Goal: Entertainment & Leisure: Consume media (video, audio)

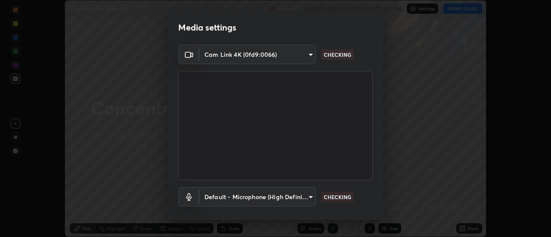
scroll to position [34, 0]
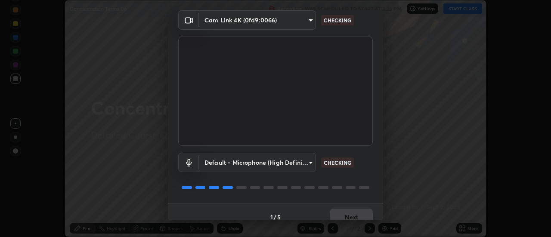
click at [355, 209] on div "1 / 5 Next" at bounding box center [275, 217] width 215 height 28
click at [353, 209] on div "1 / 5 Next" at bounding box center [275, 217] width 215 height 28
click at [355, 210] on div "1 / 5 Next" at bounding box center [275, 217] width 215 height 28
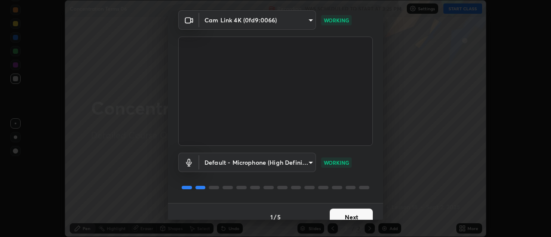
click at [367, 218] on button "Next" at bounding box center [351, 217] width 43 height 17
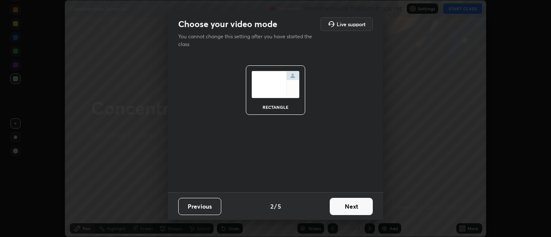
scroll to position [0, 0]
click at [370, 214] on button "Next" at bounding box center [351, 206] width 43 height 17
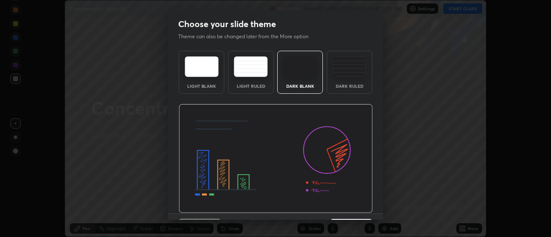
scroll to position [21, 0]
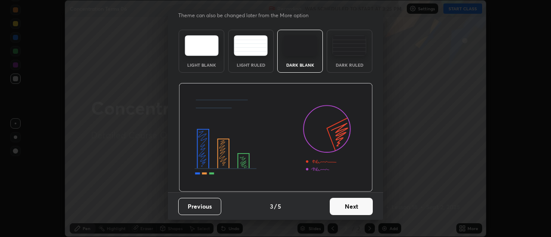
click at [364, 205] on button "Next" at bounding box center [351, 206] width 43 height 17
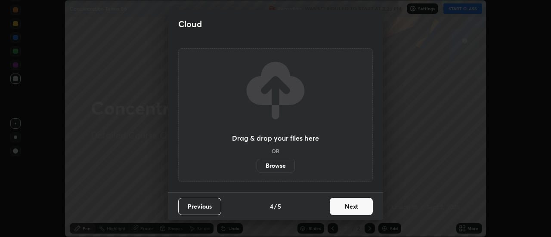
click at [366, 207] on button "Next" at bounding box center [351, 206] width 43 height 17
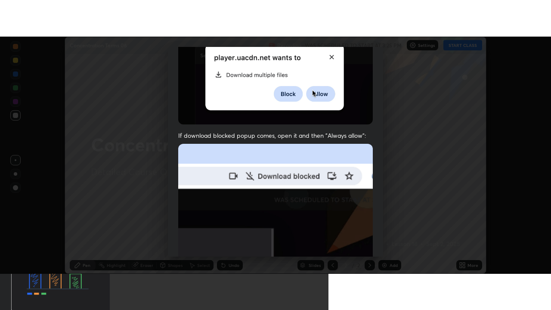
scroll to position [221, 0]
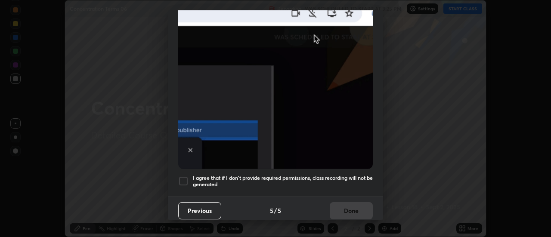
click at [182, 176] on div at bounding box center [183, 181] width 10 height 10
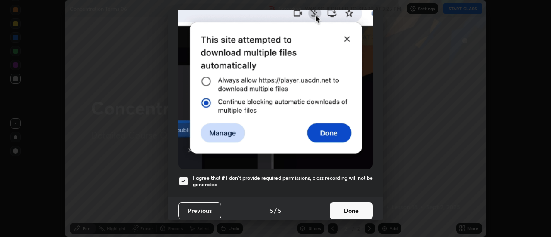
click at [348, 213] on button "Done" at bounding box center [351, 210] width 43 height 17
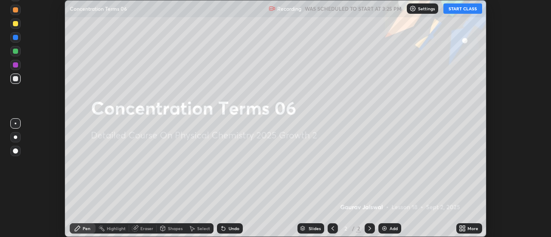
click at [462, 9] on button "START CLASS" at bounding box center [463, 8] width 39 height 10
click at [470, 227] on div "More" at bounding box center [473, 229] width 11 height 4
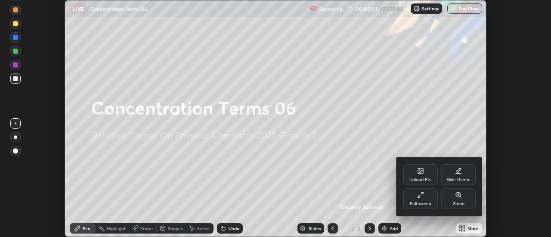
click at [427, 199] on div "Full screen" at bounding box center [421, 199] width 34 height 21
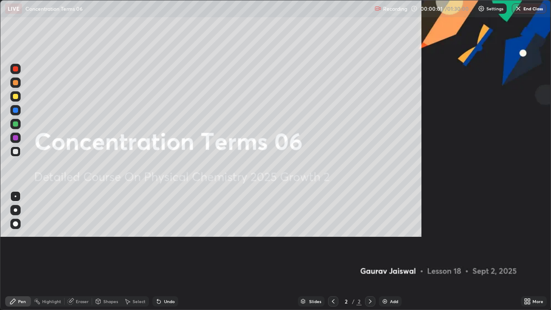
scroll to position [310, 551]
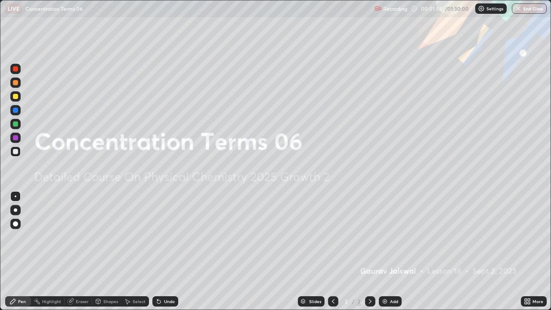
click at [387, 237] on img at bounding box center [385, 301] width 7 height 7
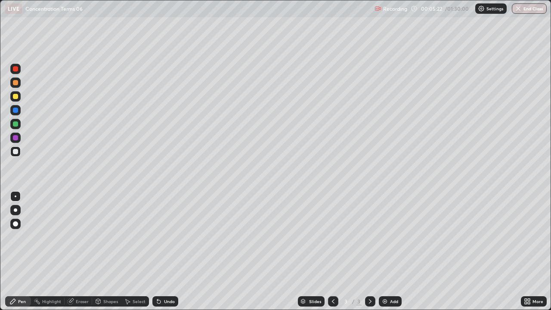
click at [389, 237] on div "Add" at bounding box center [390, 301] width 23 height 10
click at [388, 237] on div "Add" at bounding box center [390, 301] width 23 height 10
click at [15, 127] on div at bounding box center [15, 124] width 10 height 10
click at [333, 237] on icon at bounding box center [333, 301] width 7 height 7
click at [370, 237] on icon at bounding box center [370, 301] width 7 height 7
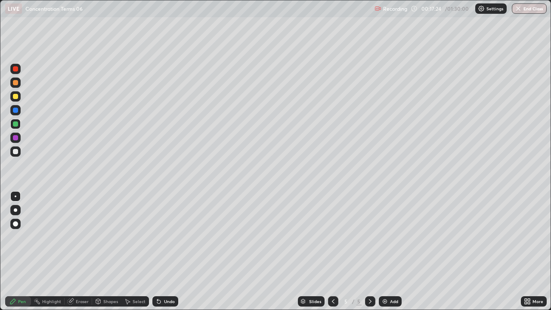
click at [385, 237] on div "Add" at bounding box center [390, 301] width 23 height 10
click at [390, 237] on div "Add" at bounding box center [394, 301] width 8 height 4
click at [18, 151] on div at bounding box center [15, 151] width 5 height 5
click at [385, 237] on img at bounding box center [385, 301] width 7 height 7
click at [17, 99] on div at bounding box center [15, 96] width 5 height 5
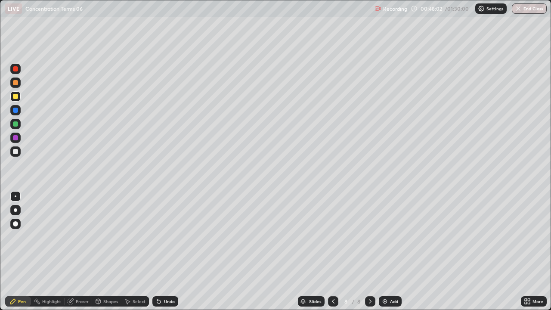
click at [15, 154] on div at bounding box center [15, 151] width 5 height 5
click at [168, 237] on div "Undo" at bounding box center [165, 301] width 26 height 10
click at [16, 123] on div at bounding box center [15, 123] width 5 height 5
click at [400, 237] on div "Add" at bounding box center [390, 301] width 23 height 10
click at [167, 237] on div "Undo" at bounding box center [169, 301] width 11 height 4
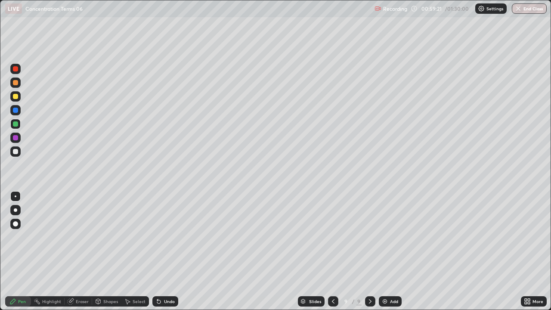
click at [161, 237] on div "Undo" at bounding box center [165, 301] width 26 height 10
click at [162, 237] on div "Undo" at bounding box center [165, 301] width 26 height 10
click at [161, 237] on div "Undo" at bounding box center [165, 301] width 26 height 10
click at [164, 237] on div "Undo" at bounding box center [169, 301] width 11 height 4
click at [158, 237] on icon at bounding box center [158, 301] width 3 height 3
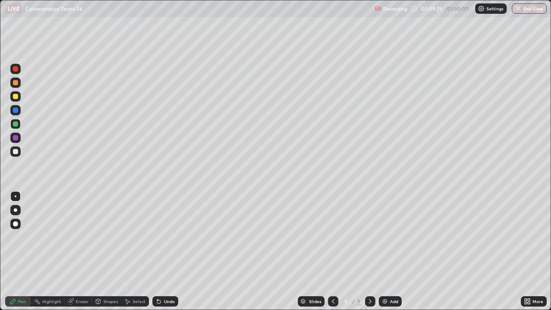
click at [158, 237] on icon at bounding box center [158, 301] width 3 height 3
click at [165, 237] on div "Undo" at bounding box center [169, 301] width 11 height 4
click at [83, 237] on div "Eraser" at bounding box center [82, 301] width 13 height 4
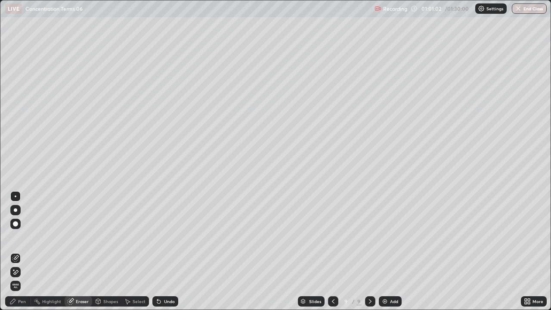
click at [19, 237] on div "Pen" at bounding box center [22, 301] width 8 height 4
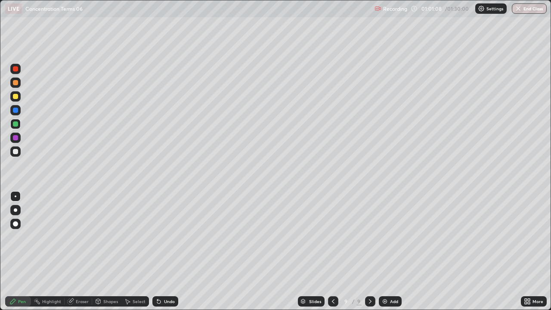
click at [333, 237] on div at bounding box center [333, 301] width 10 height 10
click at [369, 237] on icon at bounding box center [370, 301] width 3 height 4
click at [333, 237] on icon at bounding box center [333, 301] width 7 height 7
click at [370, 237] on icon at bounding box center [370, 301] width 7 height 7
click at [333, 237] on icon at bounding box center [333, 301] width 7 height 7
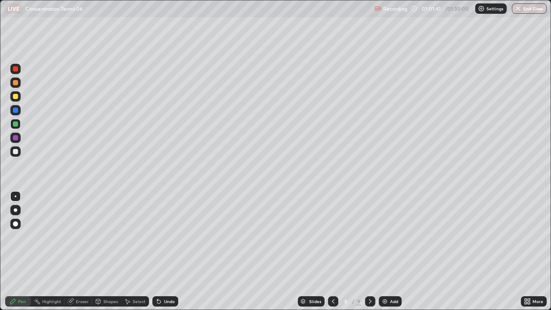
click at [370, 237] on icon at bounding box center [370, 301] width 7 height 7
click at [331, 237] on icon at bounding box center [333, 301] width 7 height 7
click at [370, 237] on icon at bounding box center [370, 301] width 7 height 7
click at [336, 237] on div at bounding box center [333, 301] width 10 height 17
click at [370, 237] on icon at bounding box center [370, 301] width 7 height 7
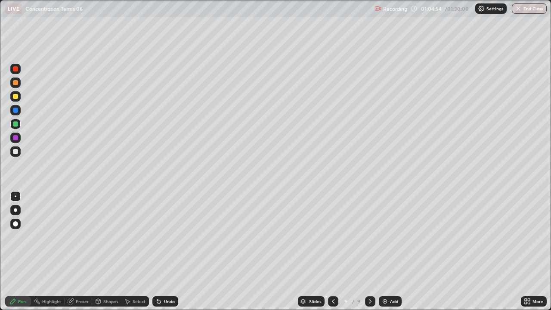
click at [386, 237] on img at bounding box center [385, 301] width 7 height 7
click at [17, 97] on div at bounding box center [15, 96] width 5 height 5
click at [156, 237] on div "Undo" at bounding box center [165, 301] width 26 height 10
click at [158, 237] on div "Undo" at bounding box center [165, 301] width 26 height 10
click at [159, 237] on div "Undo" at bounding box center [165, 301] width 26 height 10
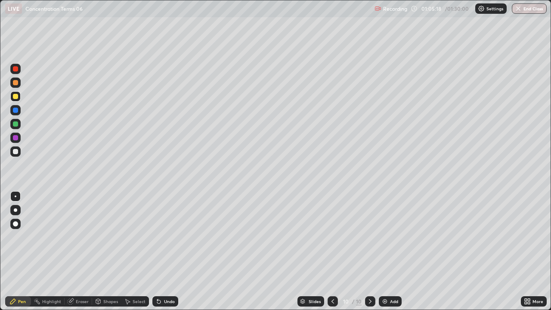
click at [158, 237] on div "Undo" at bounding box center [165, 301] width 26 height 10
click at [159, 237] on div "Undo" at bounding box center [165, 301] width 26 height 10
click at [332, 237] on icon at bounding box center [332, 301] width 7 height 7
click at [331, 237] on icon at bounding box center [332, 301] width 7 height 7
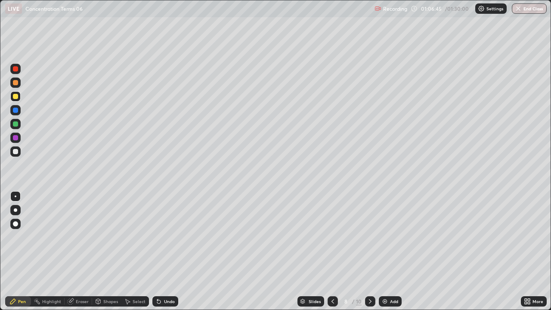
click at [369, 237] on icon at bounding box center [370, 301] width 3 height 4
click at [370, 237] on div at bounding box center [370, 301] width 10 height 10
click at [385, 237] on div "Add" at bounding box center [390, 301] width 23 height 10
click at [16, 152] on div at bounding box center [15, 151] width 5 height 5
click at [12, 97] on div at bounding box center [15, 96] width 10 height 10
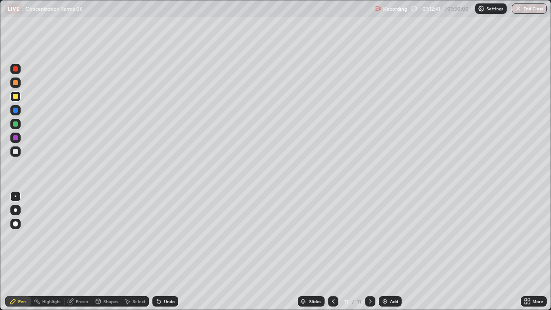
click at [383, 237] on img at bounding box center [385, 301] width 7 height 7
click at [331, 237] on icon at bounding box center [333, 301] width 7 height 7
click at [370, 237] on icon at bounding box center [370, 301] width 7 height 7
click at [333, 237] on icon at bounding box center [333, 301] width 7 height 7
click at [392, 237] on div "Add" at bounding box center [394, 301] width 8 height 4
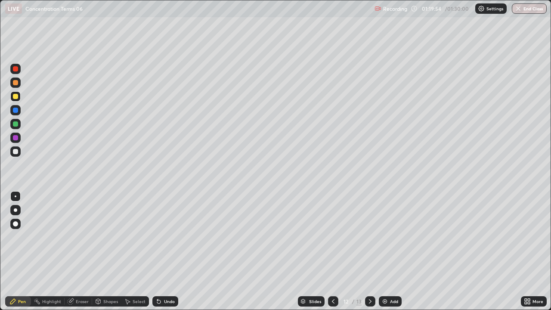
click at [16, 150] on div at bounding box center [15, 151] width 5 height 5
click at [17, 98] on div at bounding box center [15, 96] width 5 height 5
click at [164, 237] on div "Undo" at bounding box center [169, 301] width 11 height 4
click at [164, 237] on div "Undo" at bounding box center [165, 301] width 26 height 10
click at [164, 237] on div "Undo" at bounding box center [169, 301] width 11 height 4
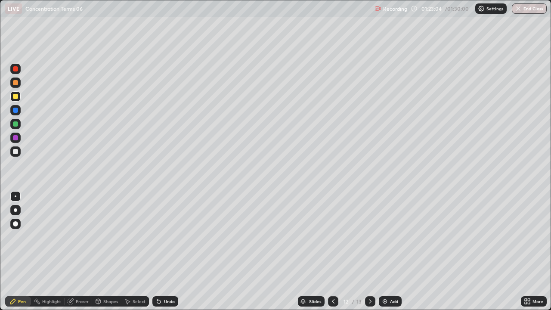
click at [163, 237] on div "Undo" at bounding box center [165, 301] width 26 height 10
click at [158, 237] on icon at bounding box center [158, 301] width 3 height 3
click at [160, 237] on div "Undo" at bounding box center [165, 301] width 26 height 10
click at [159, 237] on div "Undo" at bounding box center [165, 301] width 26 height 10
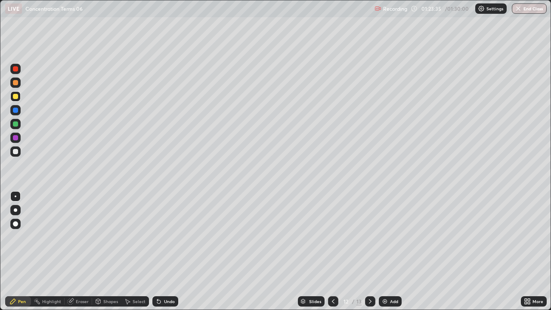
click at [159, 237] on div "Undo" at bounding box center [165, 301] width 26 height 10
click at [531, 7] on button "End Class" at bounding box center [530, 8] width 34 height 10
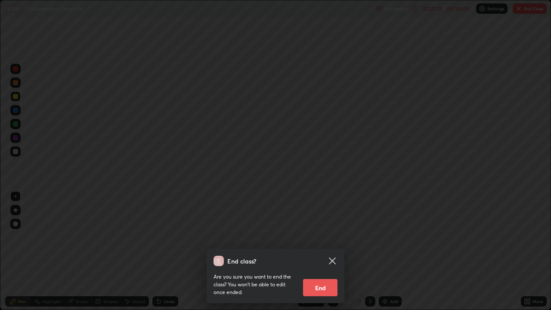
click at [322, 237] on button "End" at bounding box center [320, 287] width 34 height 17
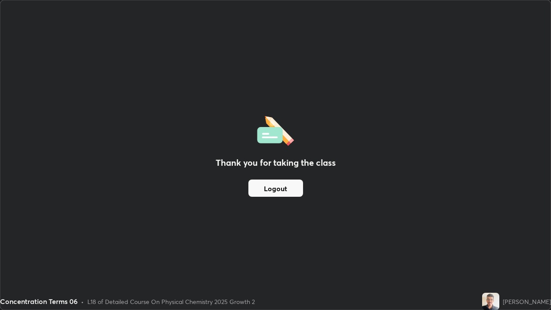
click at [279, 188] on button "Logout" at bounding box center [276, 188] width 55 height 17
click at [280, 185] on button "Logout" at bounding box center [276, 188] width 55 height 17
click at [278, 186] on button "Logout" at bounding box center [276, 188] width 55 height 17
click at [276, 190] on button "Logout" at bounding box center [276, 188] width 55 height 17
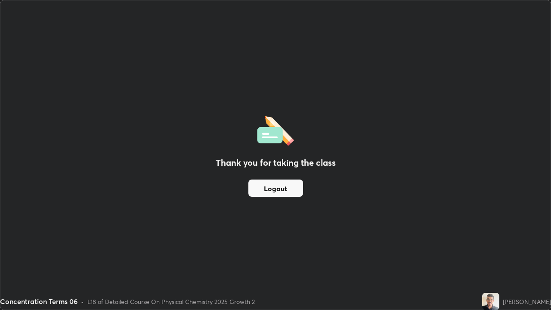
click at [274, 191] on button "Logout" at bounding box center [276, 188] width 55 height 17
